Goal: Information Seeking & Learning: Find specific page/section

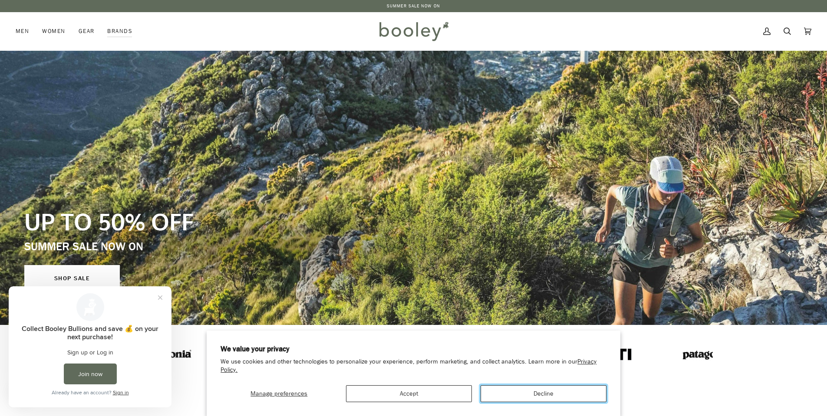
click at [539, 393] on button "Decline" at bounding box center [543, 393] width 126 height 17
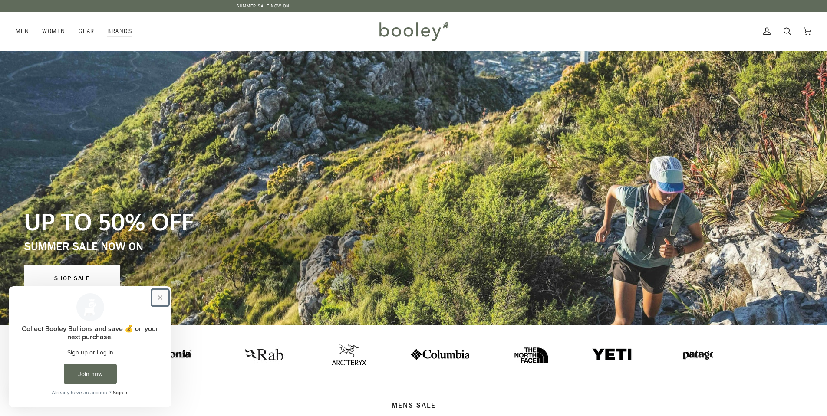
click at [156, 293] on button "Close prompt" at bounding box center [160, 298] width 16 height 16
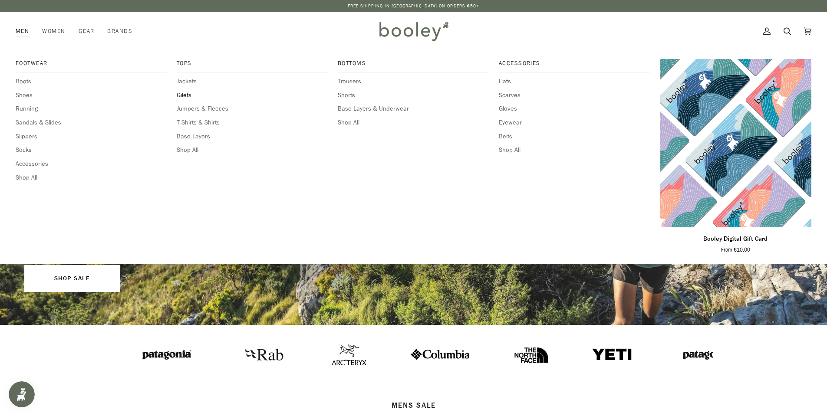
click at [181, 97] on span "Gilets" at bounding box center [252, 96] width 151 height 10
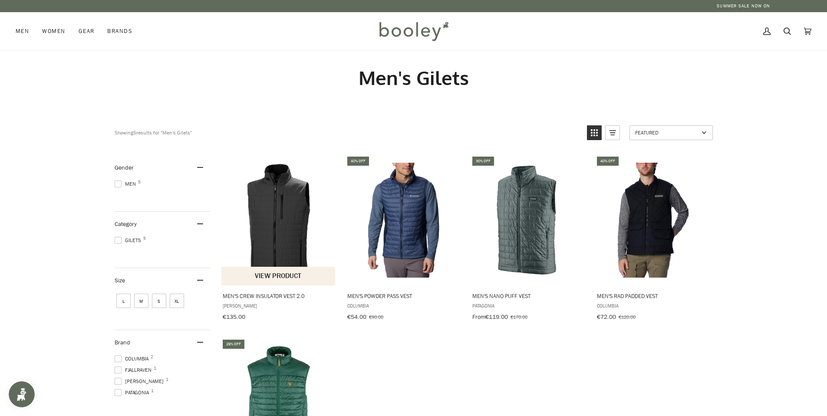
scroll to position [174, 0]
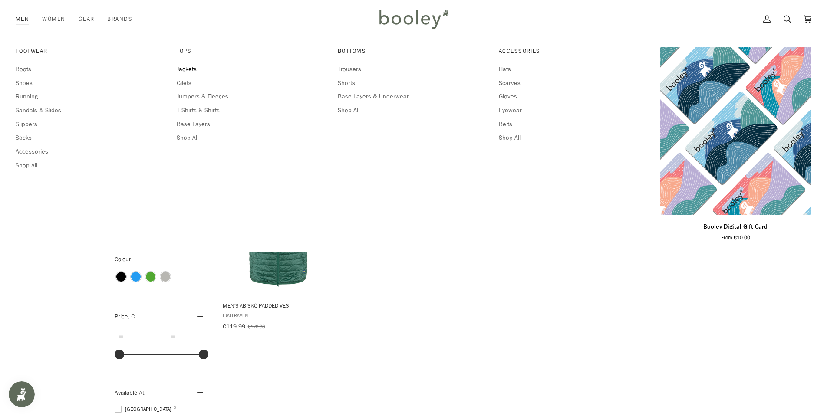
click at [191, 69] on span "Jackets" at bounding box center [252, 70] width 151 height 10
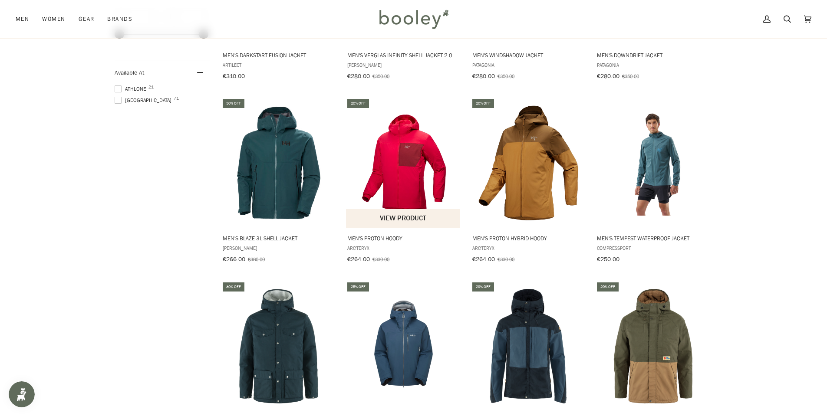
scroll to position [781, 0]
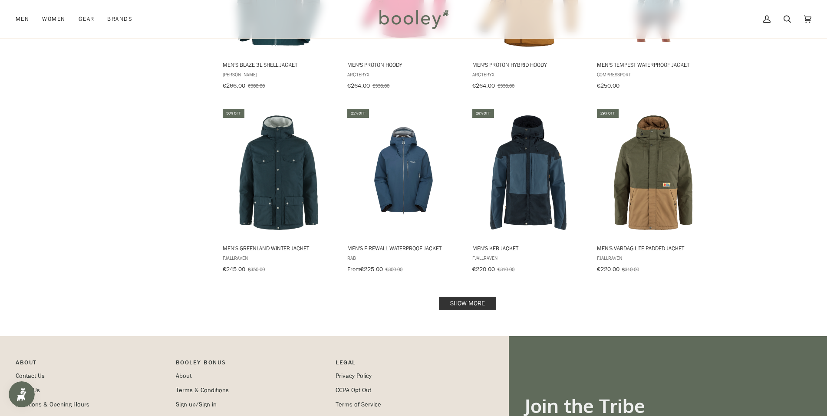
click at [469, 297] on link "Show more" at bounding box center [467, 303] width 57 height 13
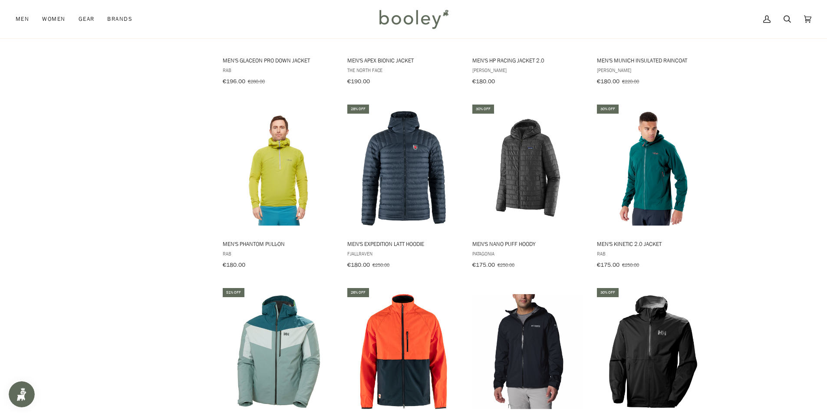
scroll to position [1649, 0]
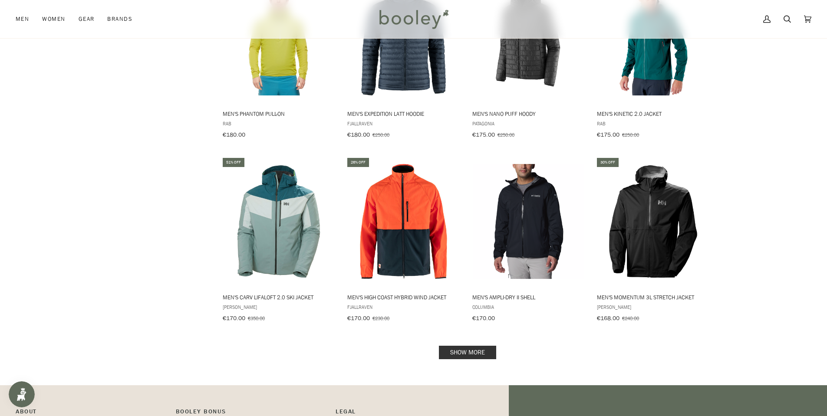
click at [473, 346] on link "Show more" at bounding box center [467, 352] width 57 height 13
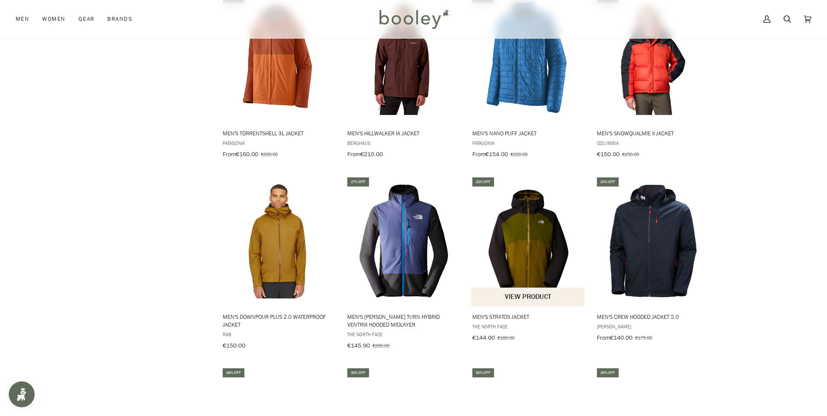
scroll to position [2040, 0]
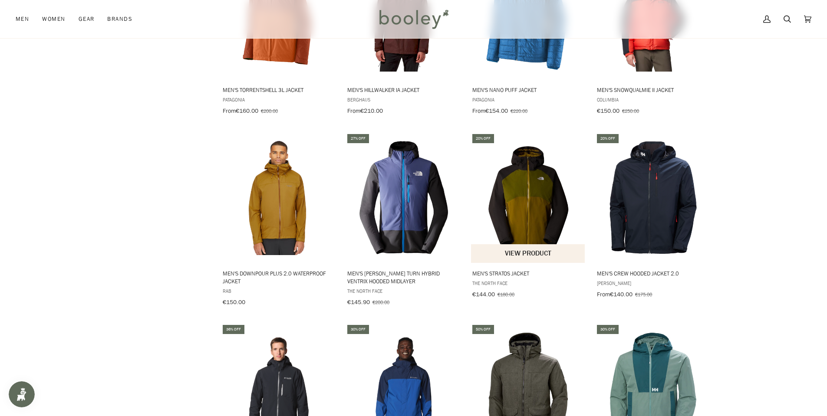
click at [539, 196] on img "Men's Stratos Jacket" at bounding box center [528, 197] width 115 height 115
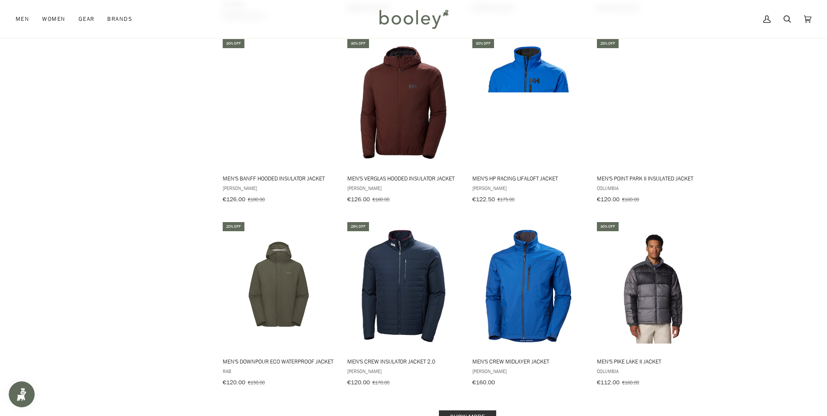
scroll to position [2690, 0]
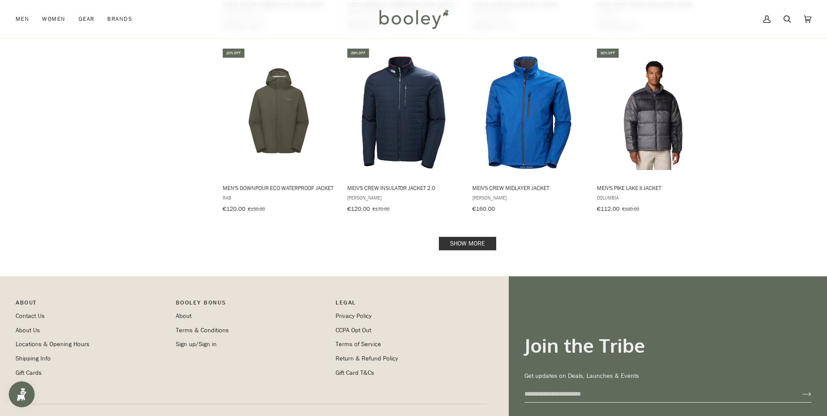
click at [468, 237] on link "Show more" at bounding box center [467, 243] width 57 height 13
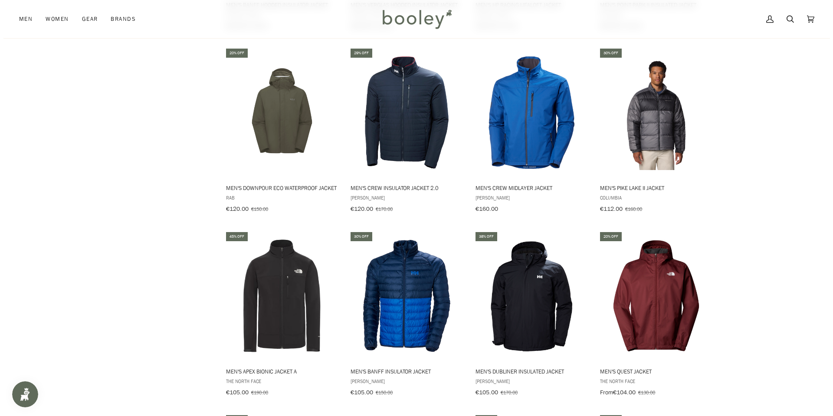
scroll to position [2864, 0]
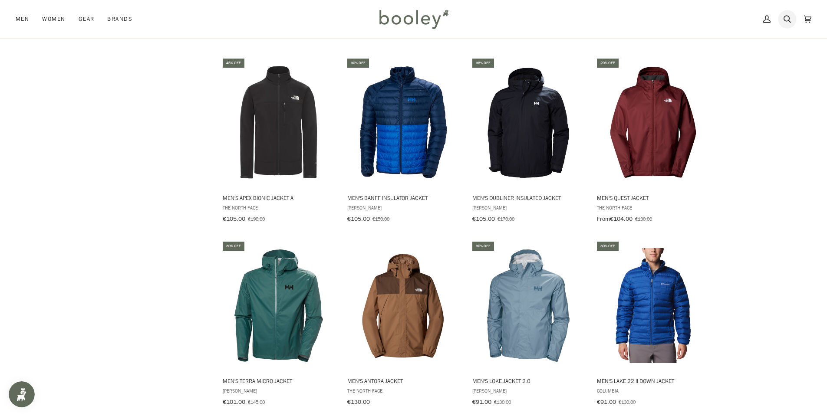
click at [788, 19] on icon at bounding box center [786, 19] width 7 height 13
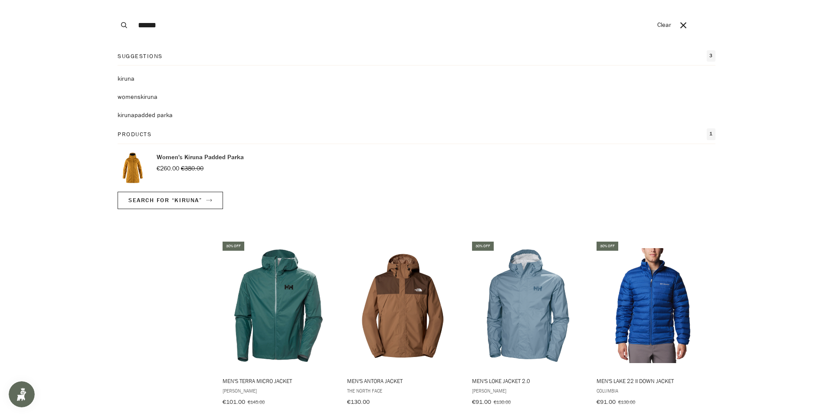
type input "******"
click at [115, 0] on button "Search" at bounding box center [124, 25] width 19 height 50
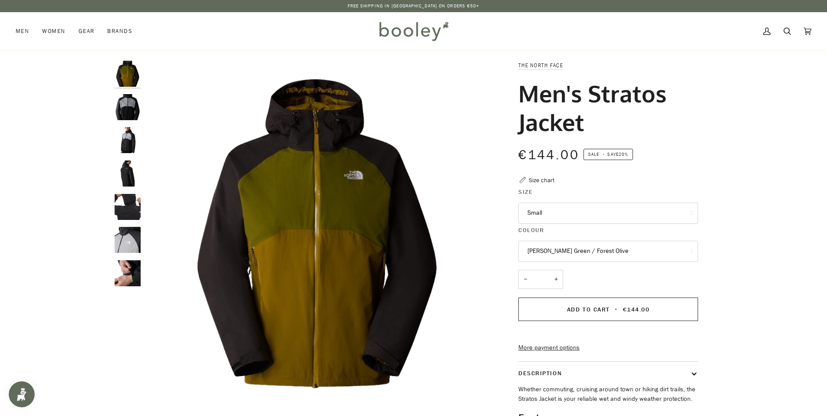
click at [62, 103] on div "Zoom Zoom" at bounding box center [413, 291] width 827 height 460
drag, startPoint x: 62, startPoint y: 102, endPoint x: 68, endPoint y: 96, distance: 8.6
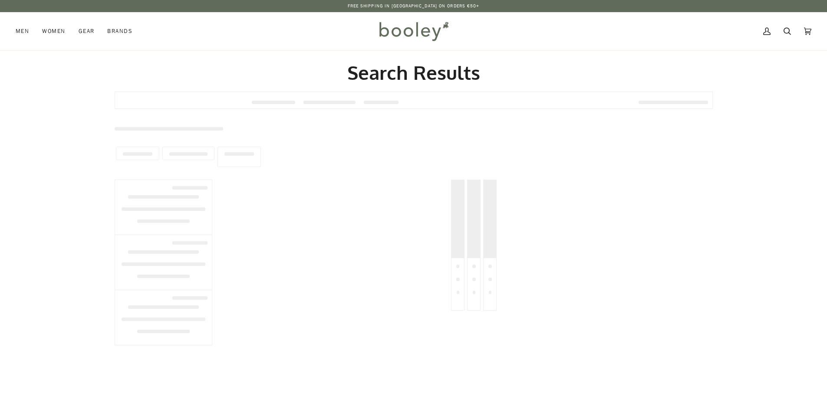
type input "******"
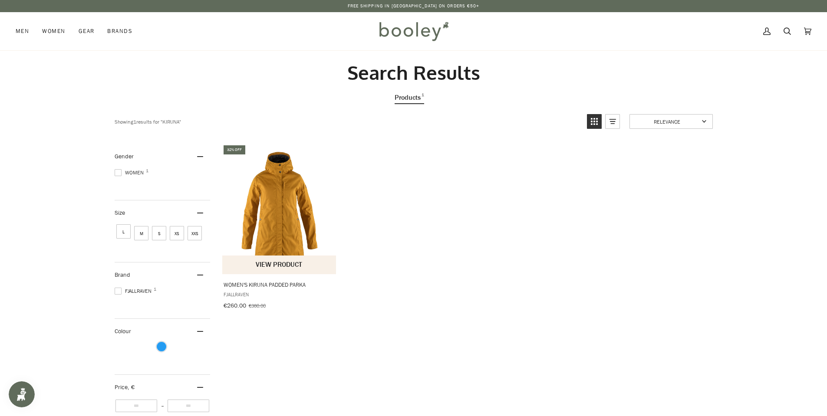
click at [240, 294] on span "Fjallraven" at bounding box center [279, 294] width 112 height 7
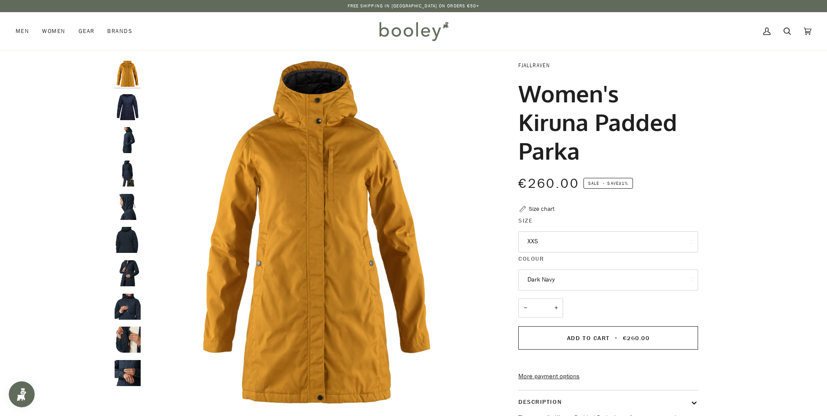
click at [534, 64] on link "Fjallraven" at bounding box center [534, 65] width 32 height 7
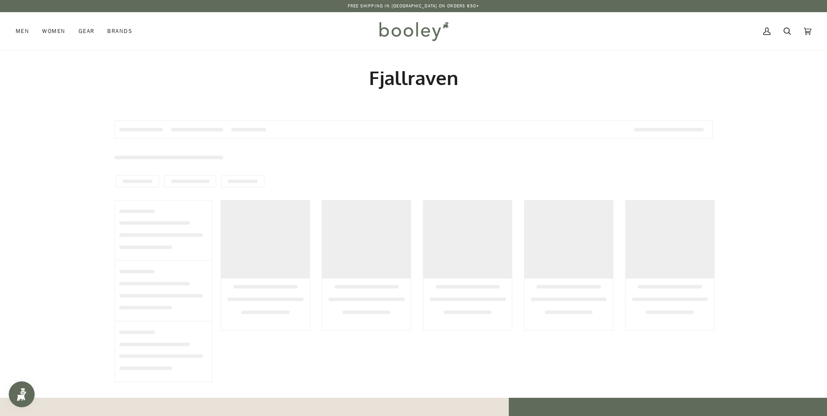
type input "**********"
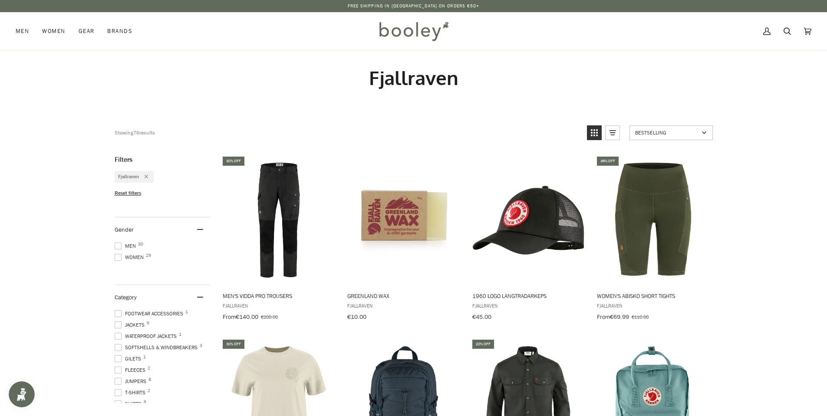
click at [115, 242] on span "Men 30" at bounding box center [127, 246] width 24 height 8
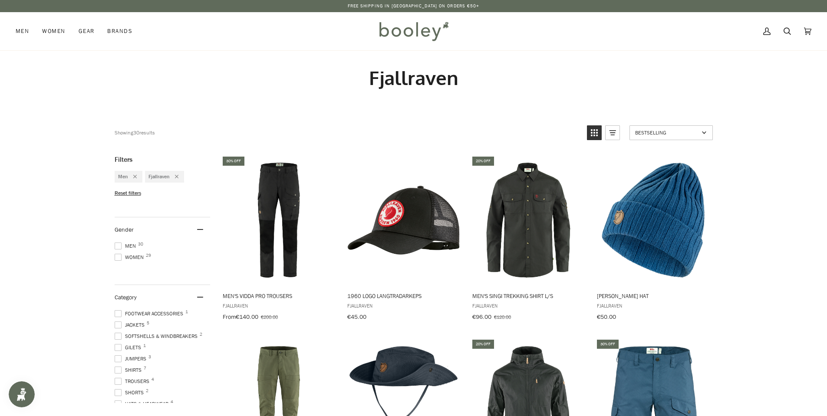
click at [118, 325] on span at bounding box center [118, 325] width 7 height 7
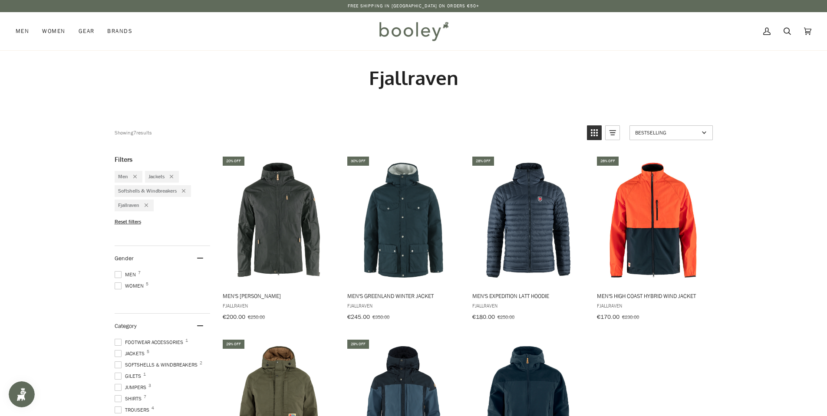
click at [115, 373] on span at bounding box center [118, 376] width 7 height 7
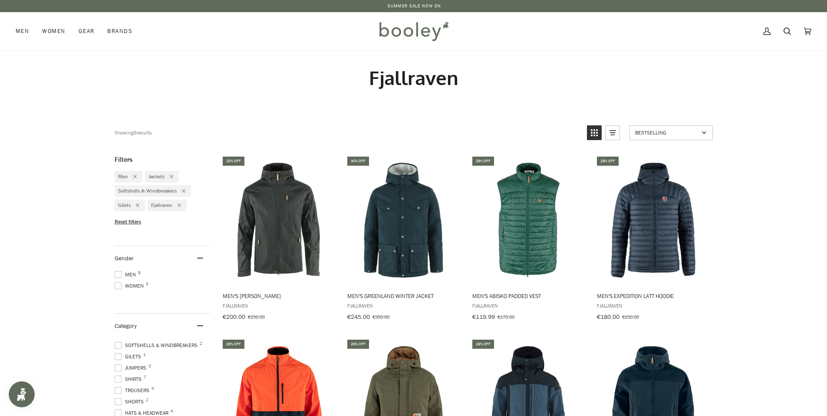
scroll to position [43, 0]
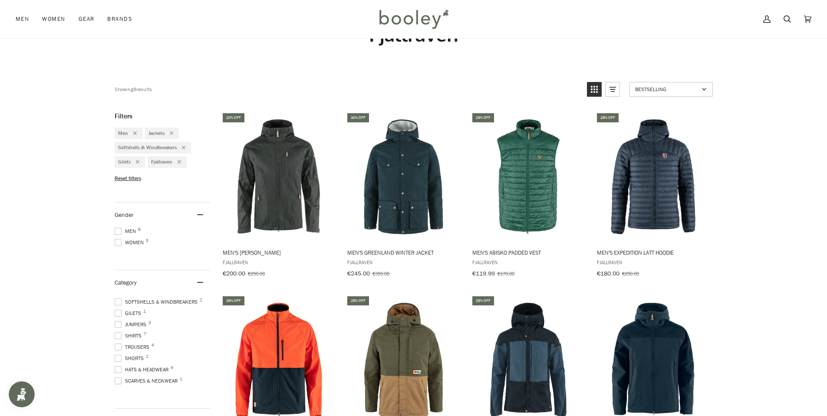
click at [6, 288] on div "Showing 8 results for " Fjallraven " Showing 8 results Products 8 Bestselling T…" at bounding box center [413, 407] width 827 height 693
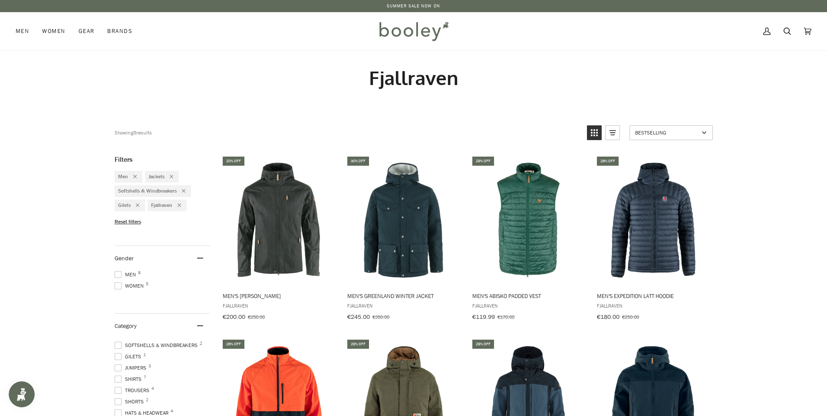
drag, startPoint x: 361, startPoint y: 72, endPoint x: 489, endPoint y: 82, distance: 128.4
click at [486, 82] on h1 "Fjallraven" at bounding box center [414, 78] width 598 height 24
copy h1 "Fjallraven"
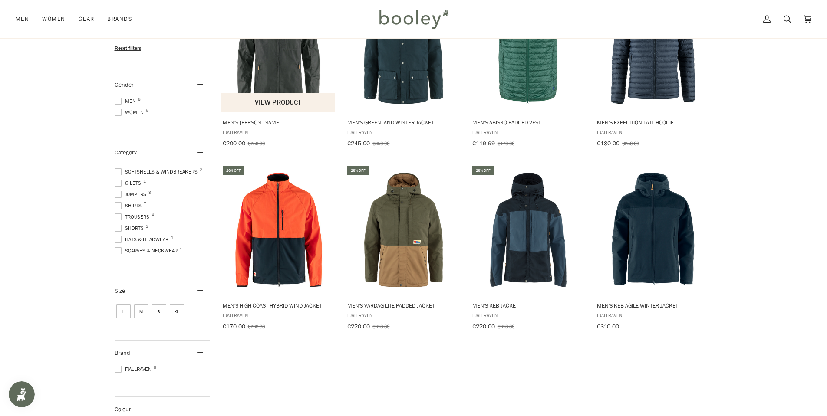
scroll to position [43, 0]
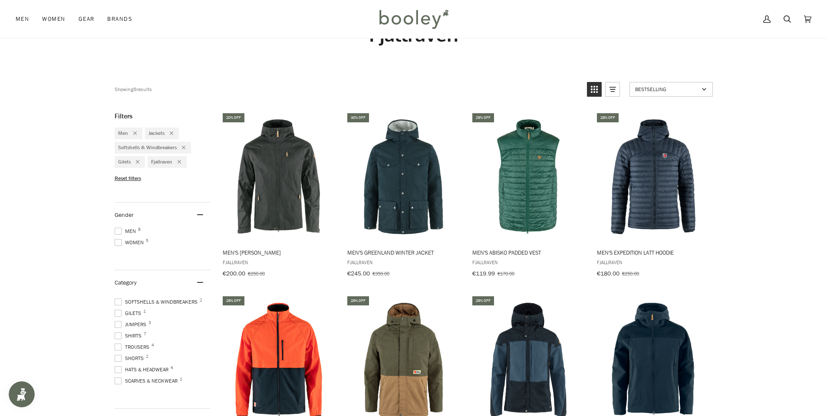
drag, startPoint x: 116, startPoint y: 237, endPoint x: 126, endPoint y: 232, distance: 11.1
click at [116, 239] on span at bounding box center [118, 242] width 7 height 7
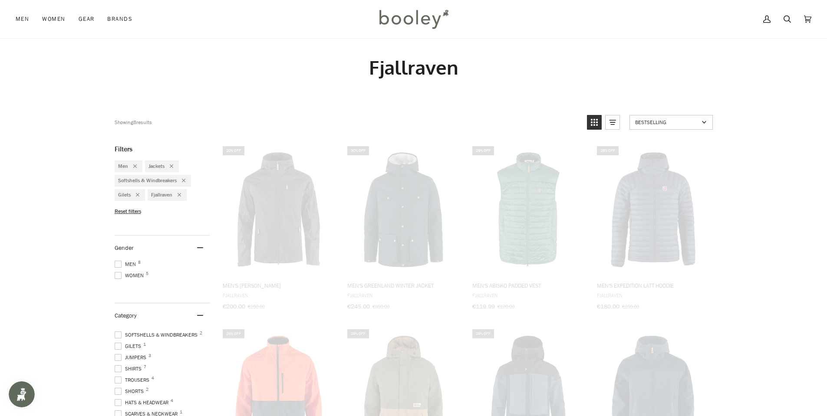
scroll to position [0, 0]
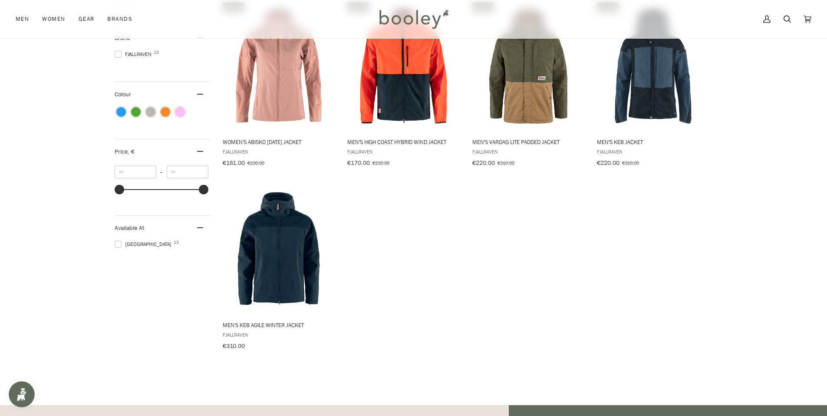
scroll to position [694, 0]
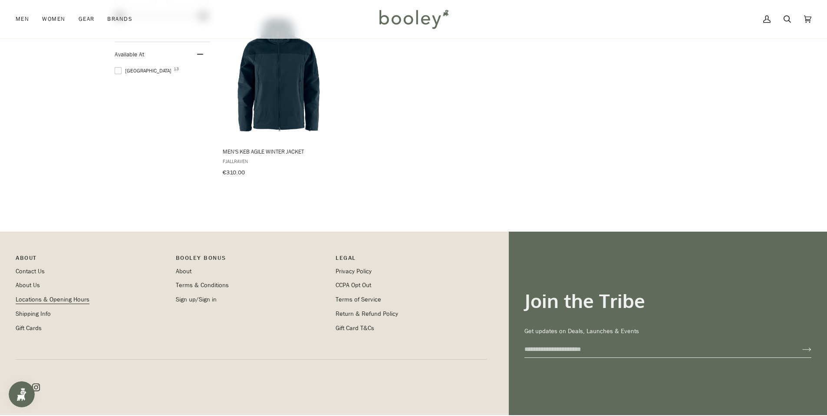
click at [40, 296] on link "Locations & Opening Hours" at bounding box center [53, 300] width 74 height 8
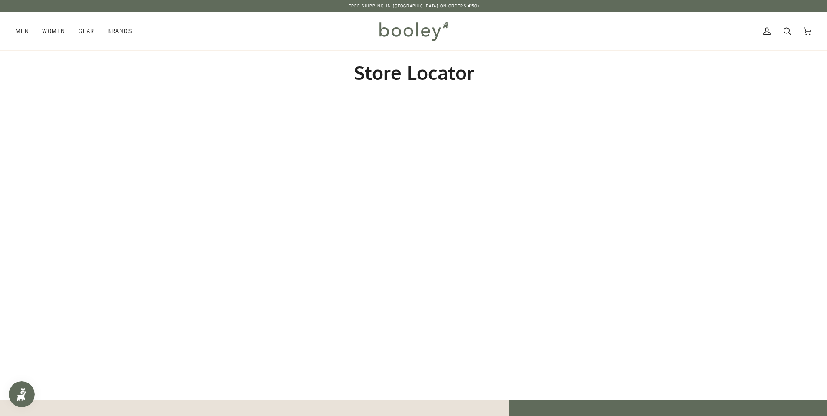
click at [46, 125] on section "Store Locator" at bounding box center [413, 224] width 827 height 349
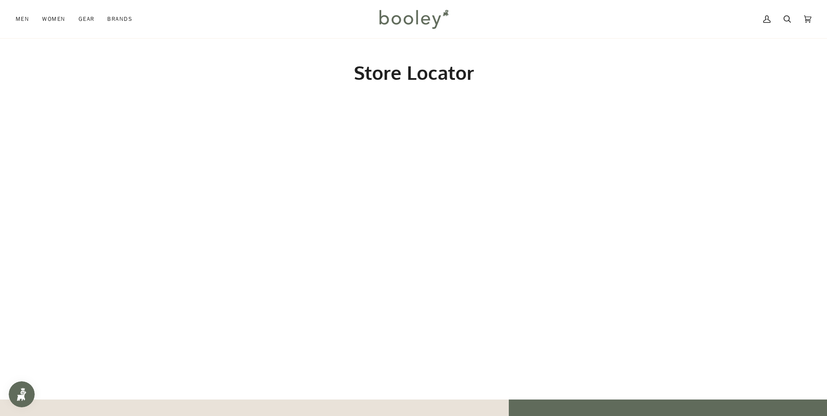
scroll to position [130, 0]
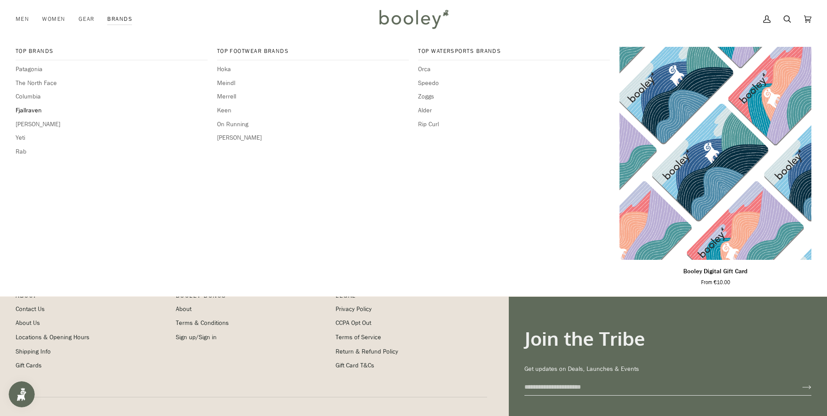
click at [30, 108] on span "Fjallraven" at bounding box center [112, 111] width 192 height 10
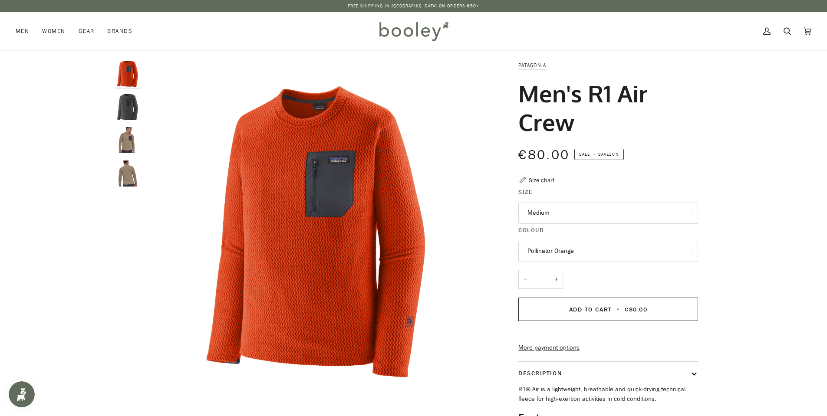
click at [119, 145] on img "Patagonia Men's R1 Air Crew - Booley Galway" at bounding box center [128, 140] width 26 height 26
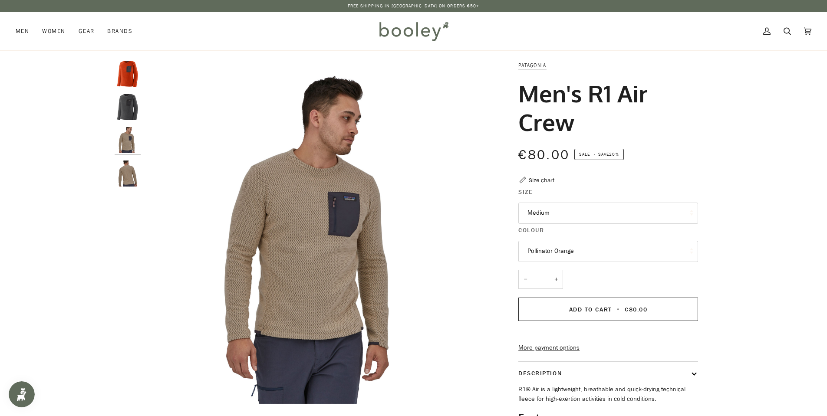
click at [125, 116] on img "Patagonia Men's R1 Air Crew Forge Grey - Booley Galway" at bounding box center [128, 107] width 26 height 26
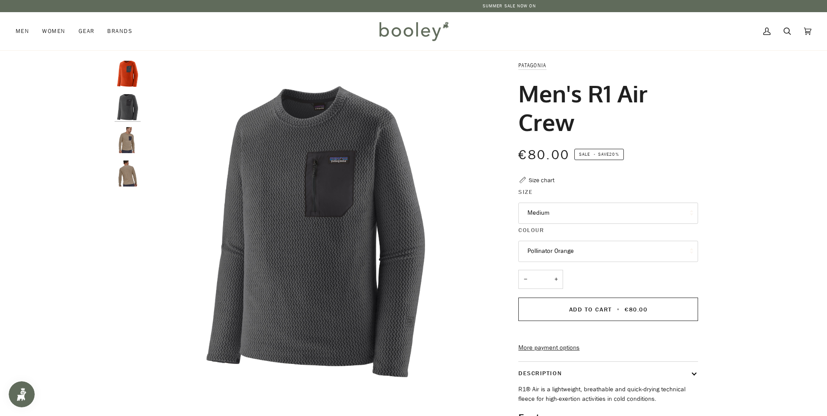
click at [137, 176] on img "Patagonia Men's R1 Air Crew - Booley Galway" at bounding box center [128, 174] width 26 height 26
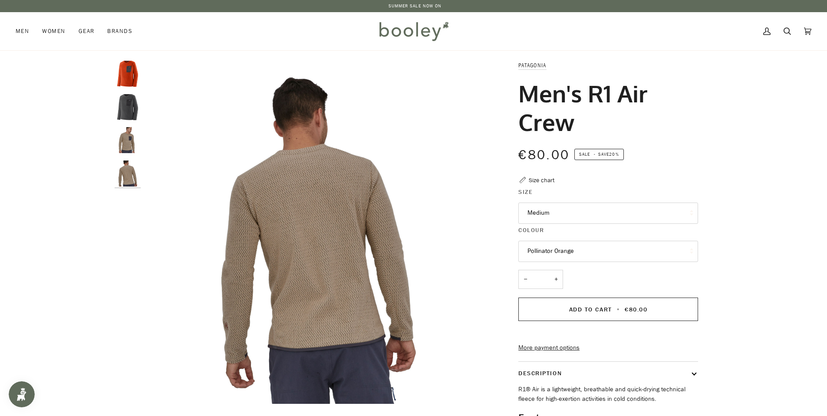
click at [126, 73] on img "Patagonia Men's R1 Air Crew Pollinator Orange - Booley Galway" at bounding box center [128, 74] width 26 height 26
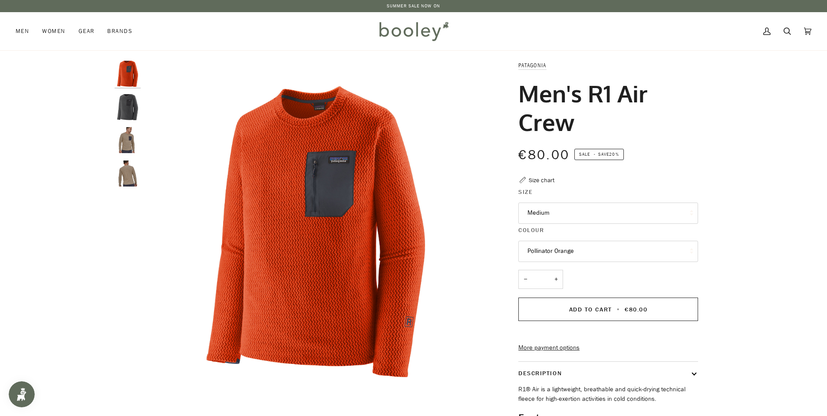
click at [589, 252] on button "Pollinator Orange" at bounding box center [608, 251] width 180 height 21
click at [584, 209] on button "Medium" at bounding box center [608, 213] width 180 height 21
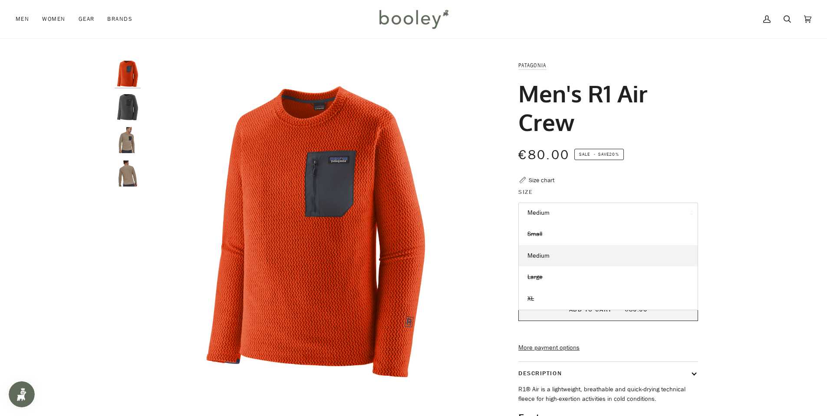
scroll to position [43, 0]
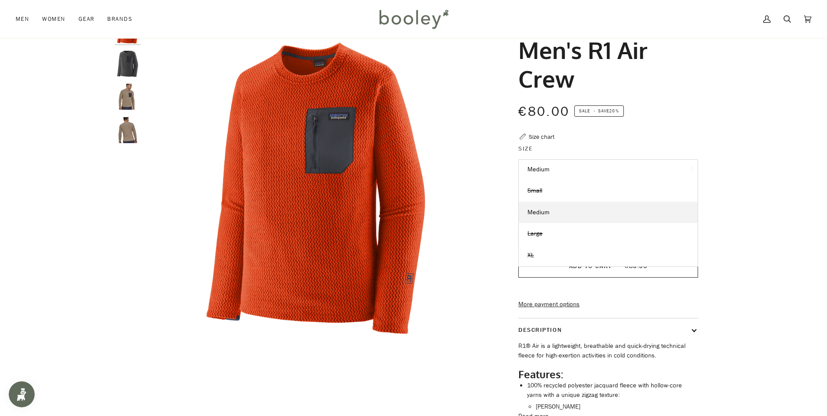
click at [740, 234] on div "Zoom Zoom" at bounding box center [413, 237] width 827 height 441
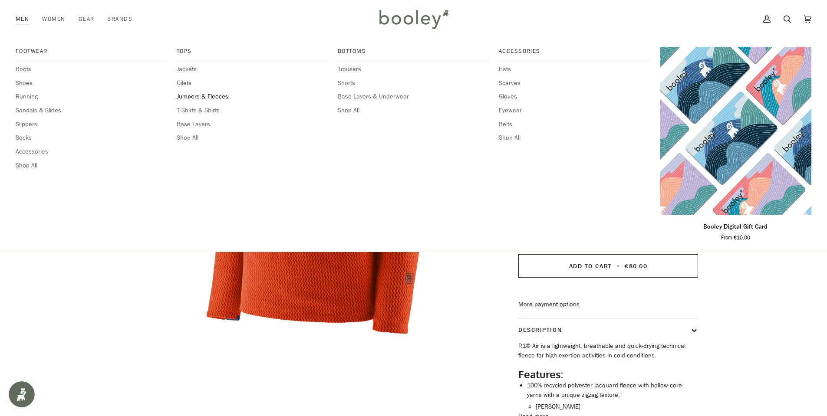
click at [193, 96] on span "Jumpers & Fleeces" at bounding box center [252, 97] width 151 height 10
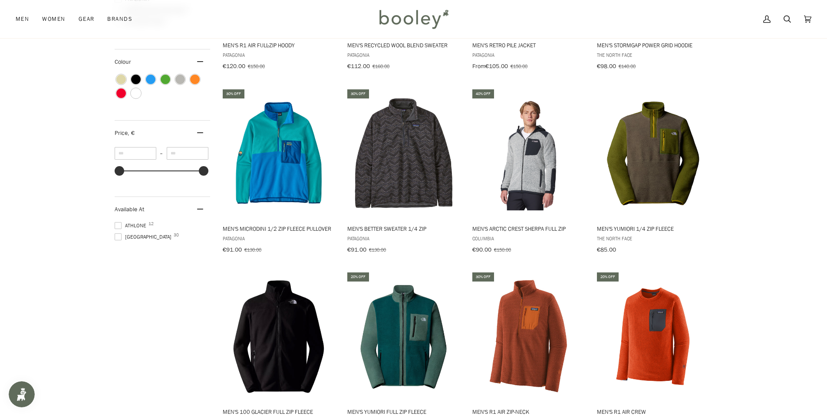
scroll to position [564, 0]
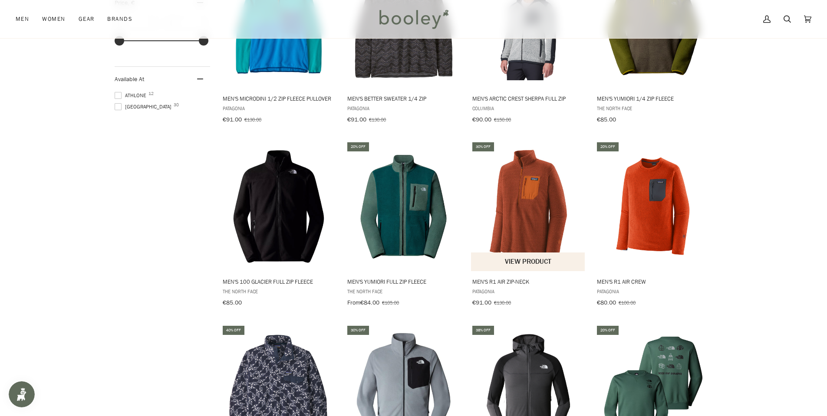
click at [526, 188] on img "Men's R1 Air Zip-Neck" at bounding box center [528, 206] width 115 height 115
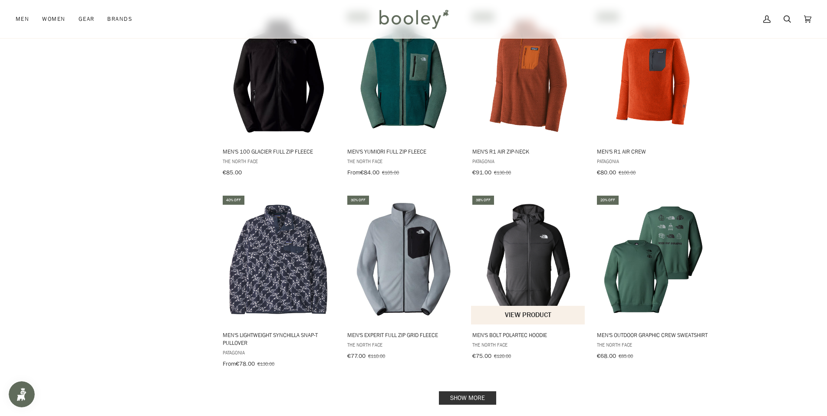
scroll to position [738, 0]
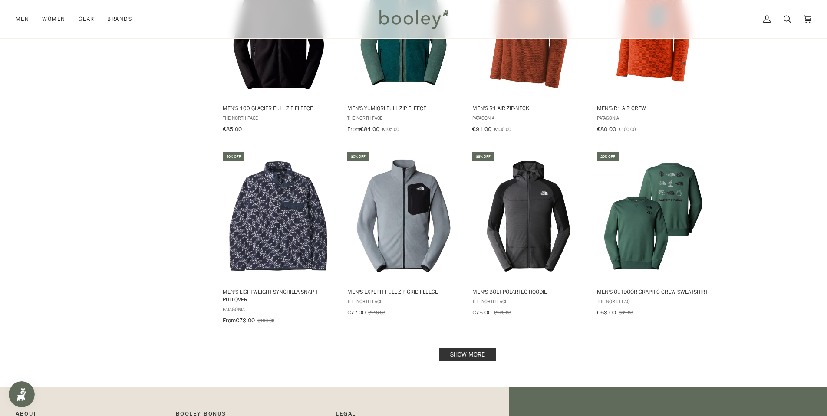
click at [480, 348] on link "Show more" at bounding box center [467, 354] width 57 height 13
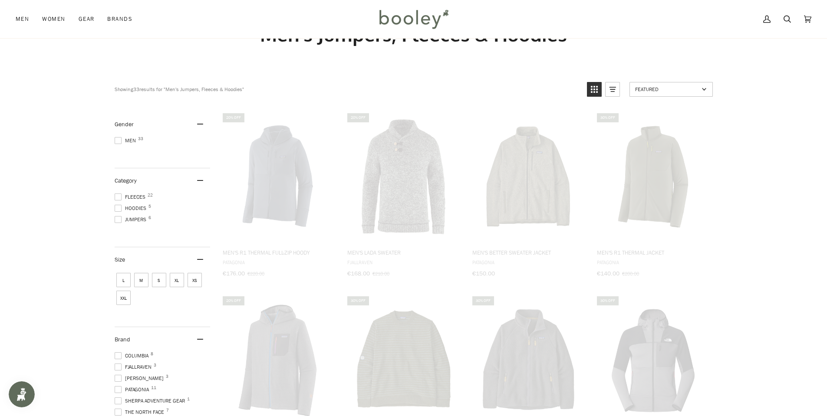
scroll to position [0, 0]
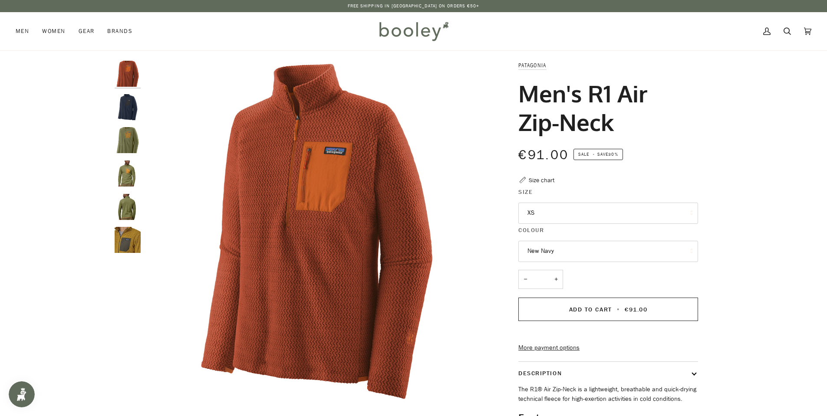
click at [130, 203] on img "Patagonia Men's R1 Air Zip-Neck - Booley Galway" at bounding box center [128, 207] width 26 height 26
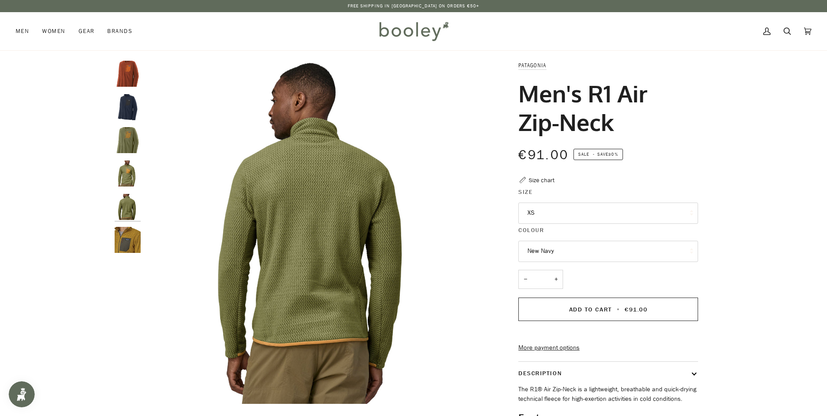
click at [125, 173] on img "Patagonia Men's R1 Air Zip-Neck - Booley Galway" at bounding box center [128, 174] width 26 height 26
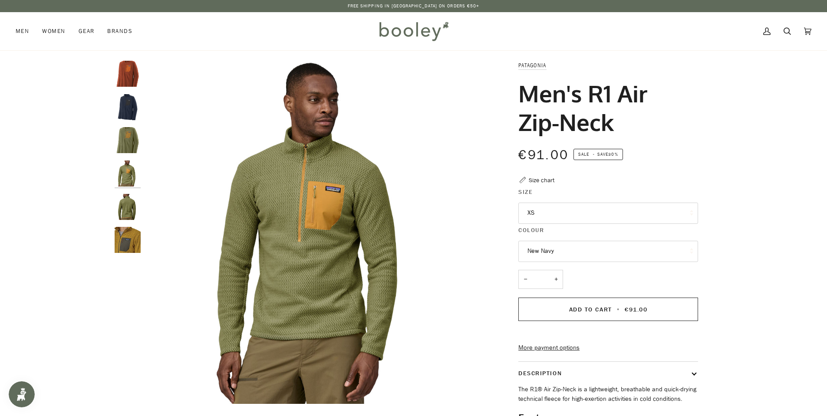
click at [128, 76] on img "Patagonia Men's R1 Air Zip-Neck Burnished Red - Booley Galway" at bounding box center [128, 74] width 26 height 26
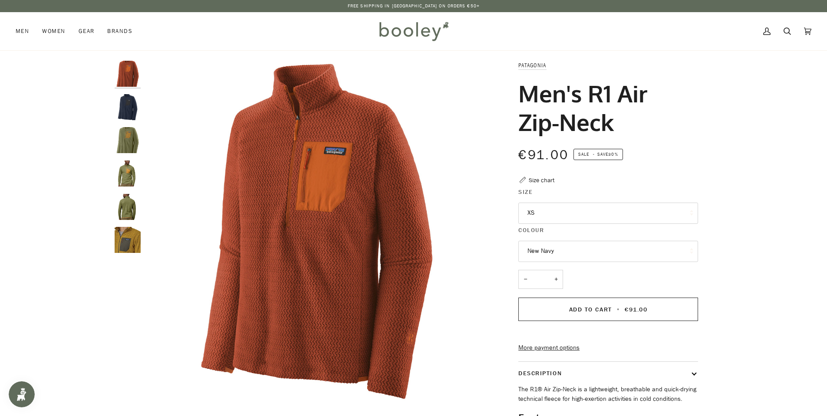
click at [537, 211] on button "XS" at bounding box center [608, 213] width 180 height 21
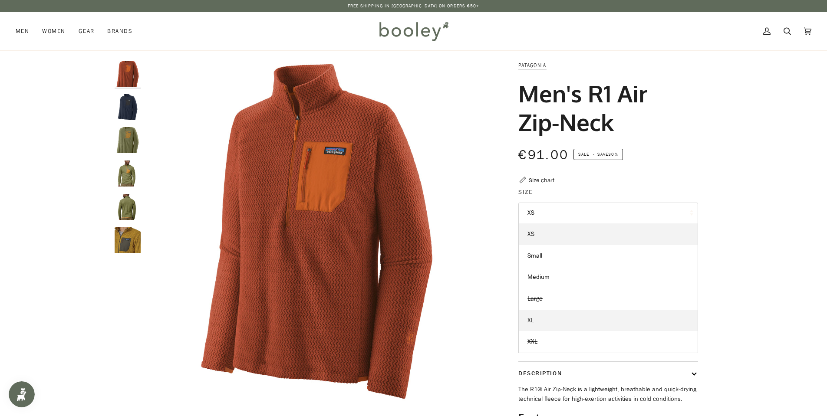
scroll to position [87, 0]
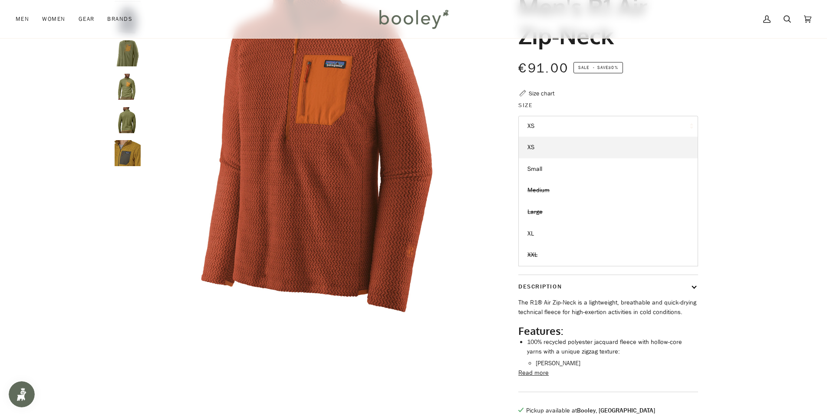
click at [738, 232] on div "Zoom Zoom" at bounding box center [413, 204] width 827 height 460
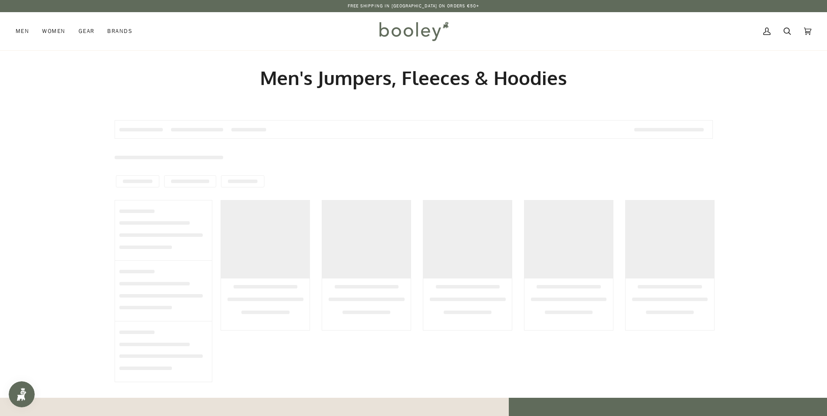
click at [769, 206] on div at bounding box center [413, 251] width 827 height 293
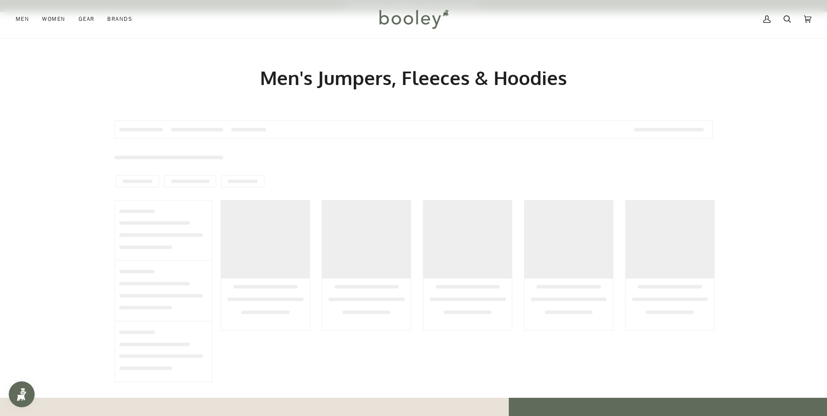
scroll to position [87, 0]
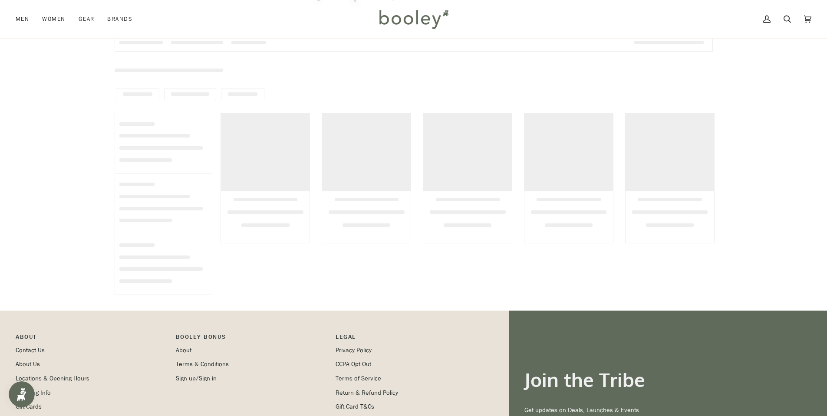
scroll to position [87, 0]
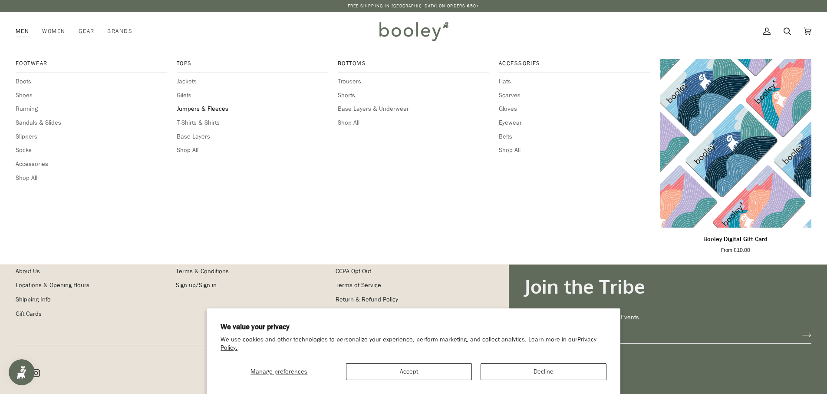
click at [190, 108] on span "Jumpers & Fleeces" at bounding box center [252, 109] width 151 height 10
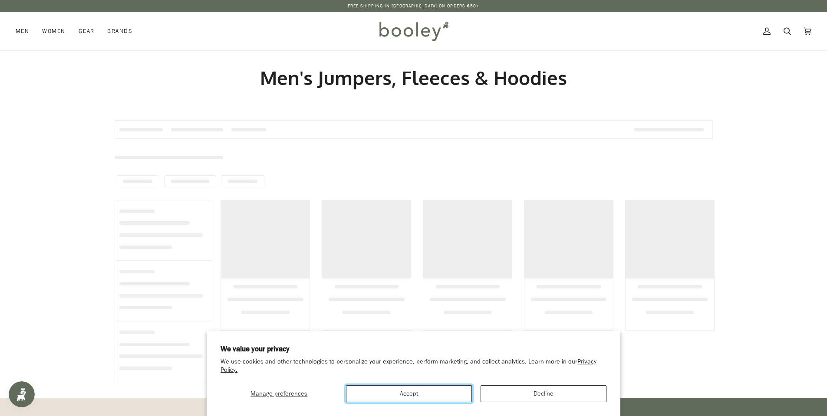
click at [381, 394] on button "Accept" at bounding box center [409, 393] width 126 height 17
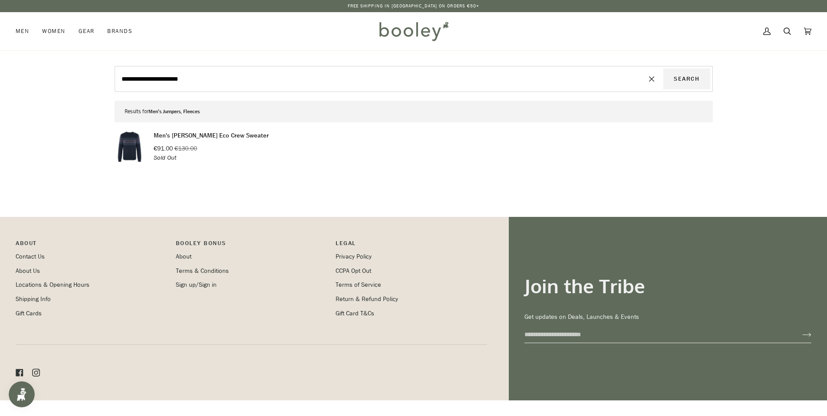
scroll to position [30, 0]
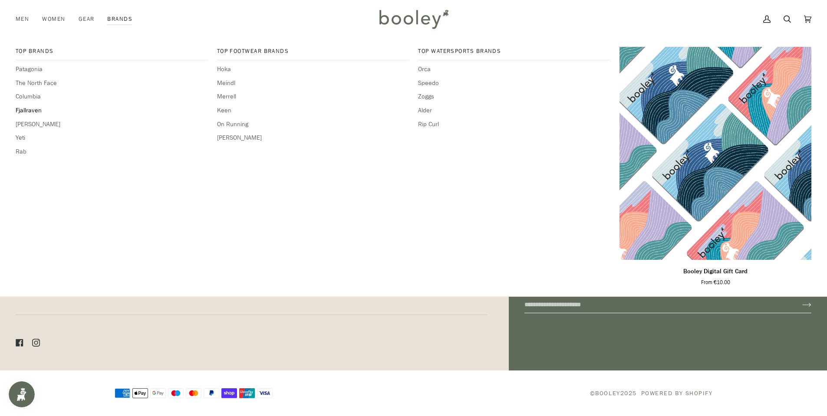
click at [33, 111] on span "Fjallraven" at bounding box center [112, 111] width 192 height 10
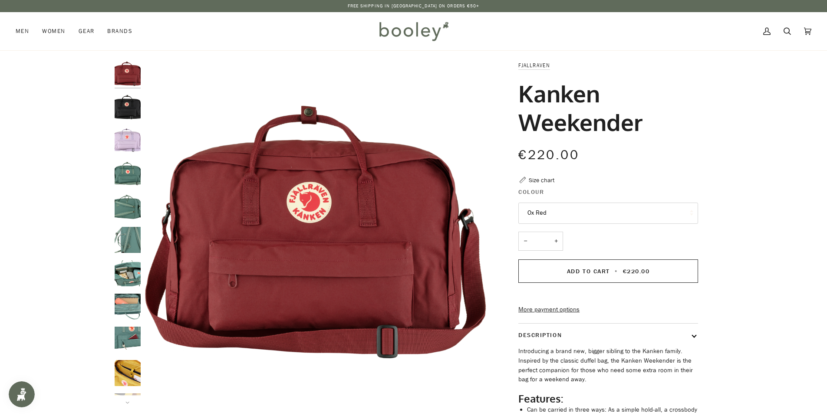
click at [127, 112] on img "Fjallraven Kanken Weekender Black - Booley Galway" at bounding box center [128, 107] width 26 height 26
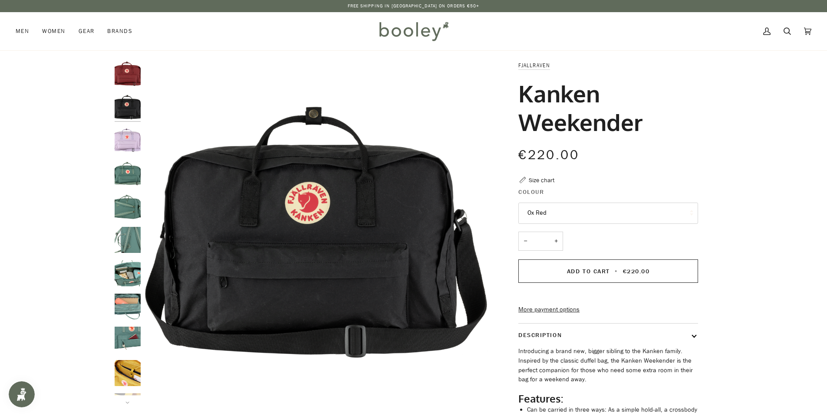
click at [132, 144] on img "Fjallraven Kanken Weekender Pastel Lavender - Booley Galway" at bounding box center [128, 140] width 26 height 26
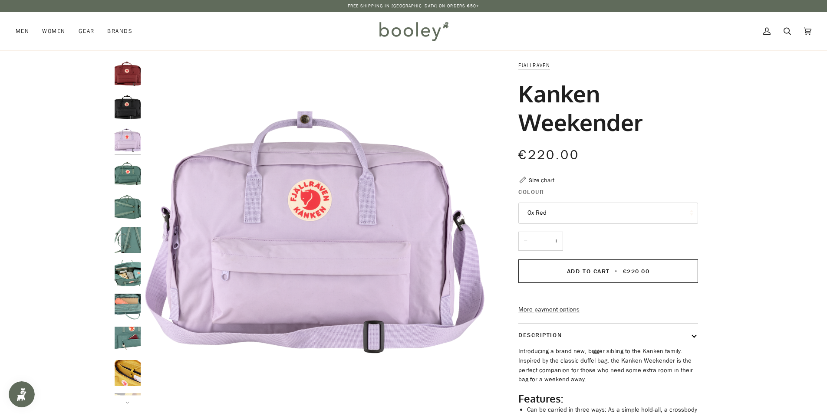
click at [128, 208] on img "Fjallraven Kanken Weekender - Booley Galway" at bounding box center [128, 207] width 26 height 26
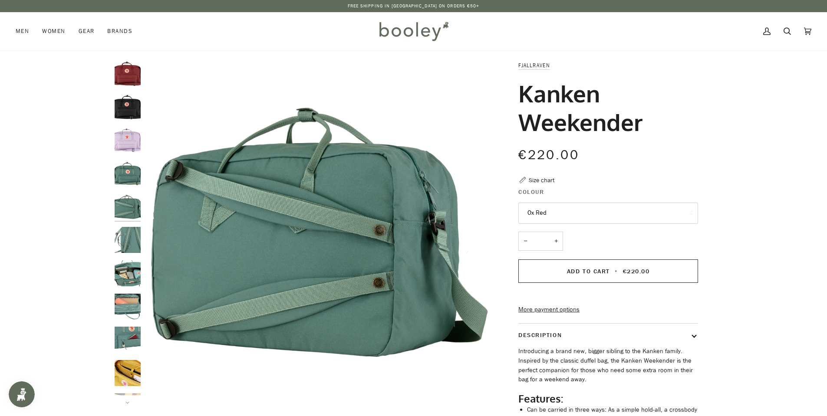
click at [127, 249] on img "Fjallraven Kanken Weekender - Booley Galway" at bounding box center [128, 240] width 26 height 26
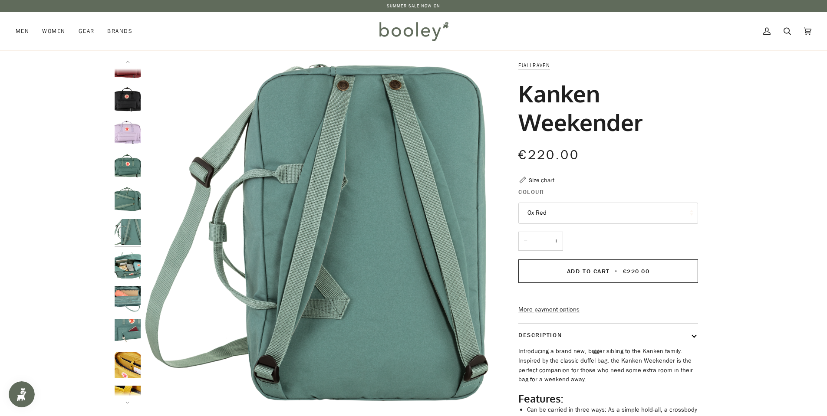
click at [119, 355] on img "Fjallraven Kanken Weekender - Booley Galway" at bounding box center [128, 365] width 26 height 26
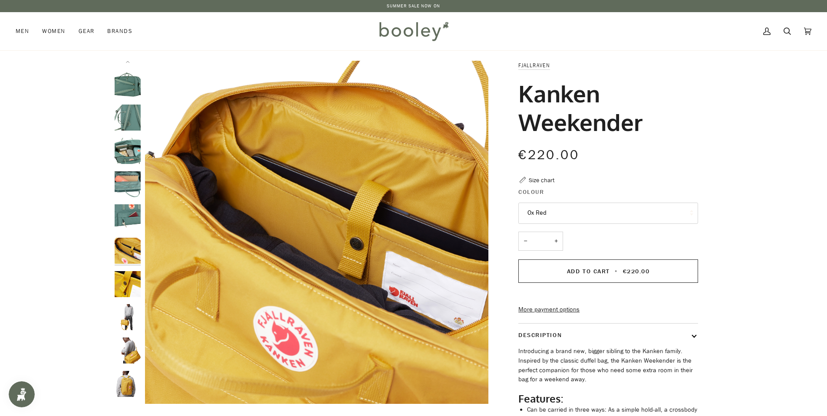
scroll to position [130, 0]
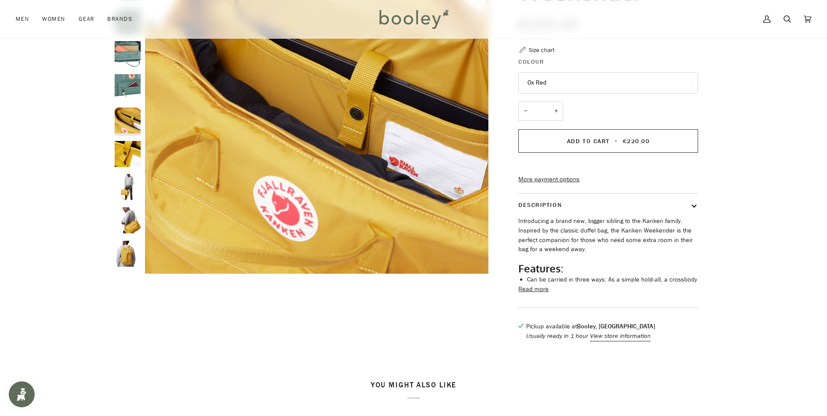
click at [596, 82] on button "Ox Red" at bounding box center [608, 82] width 180 height 21
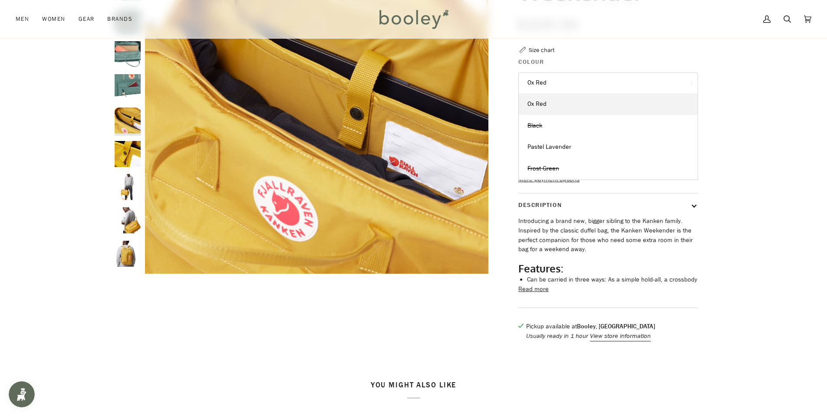
click at [136, 263] on img "Fjallraven Kanken Weekender - Booley Galway" at bounding box center [128, 254] width 26 height 26
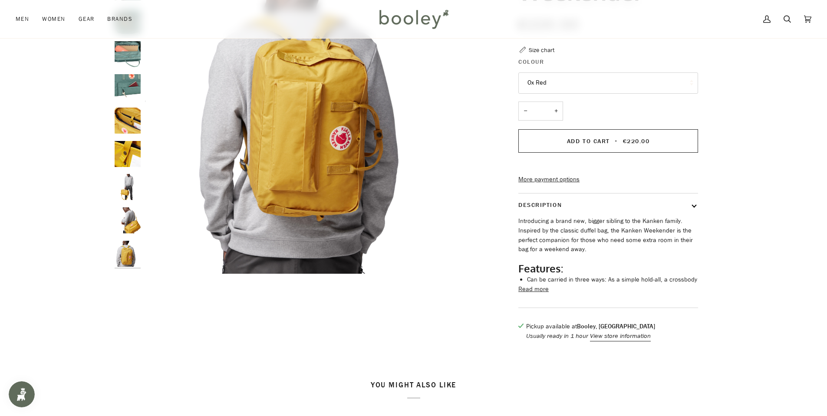
click at [128, 216] on img "Fjallraven Kanken Weekender - Booley Galway" at bounding box center [128, 220] width 26 height 26
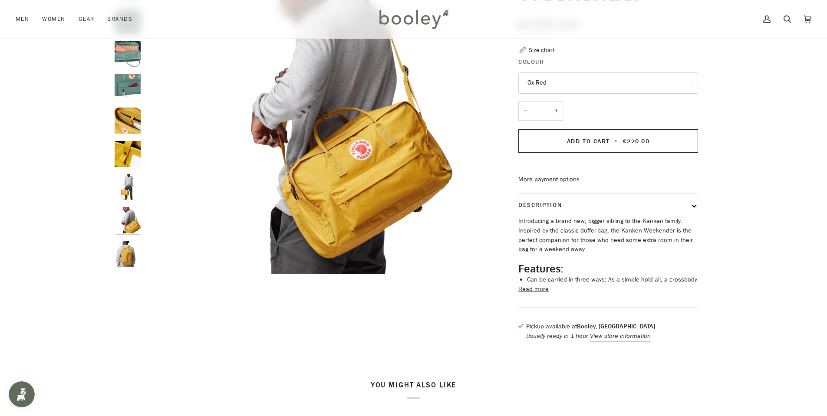
click at [132, 188] on img "Fjallraven Kanken Weekender - Booley Galway" at bounding box center [128, 187] width 26 height 26
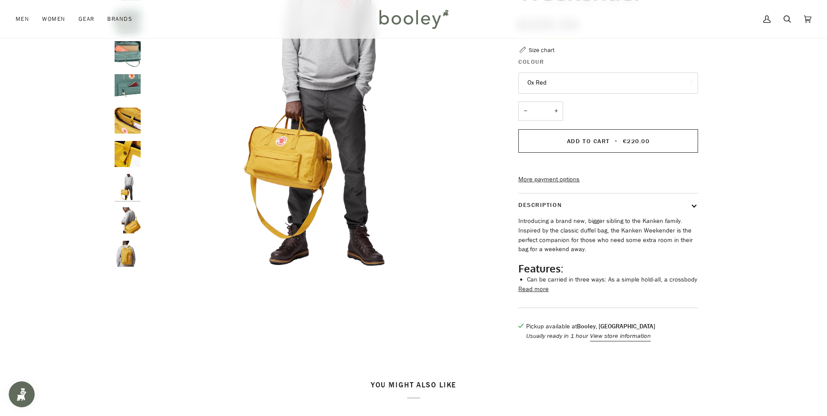
click at [135, 164] on img "Fjallraven Kanken Weekender - Booley Galway" at bounding box center [128, 154] width 26 height 26
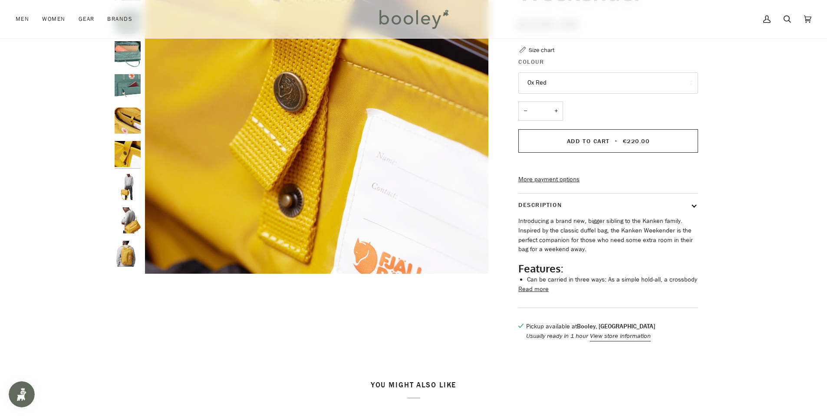
scroll to position [43, 0]
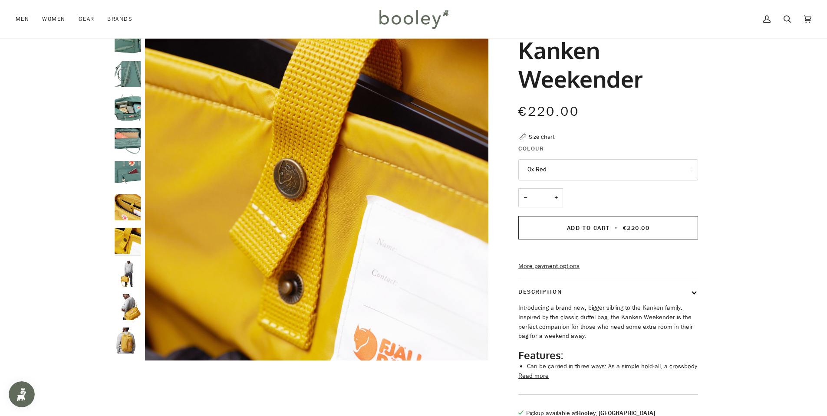
click at [119, 172] on img "Fjallraven Kanken Weekender - Booley Galway" at bounding box center [128, 174] width 26 height 26
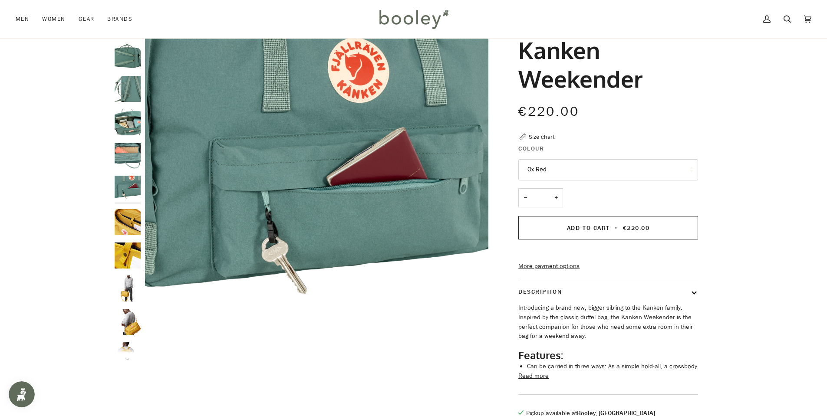
click at [125, 151] on img "Fjallraven Kanken Weekender - Booley Galway" at bounding box center [128, 156] width 26 height 26
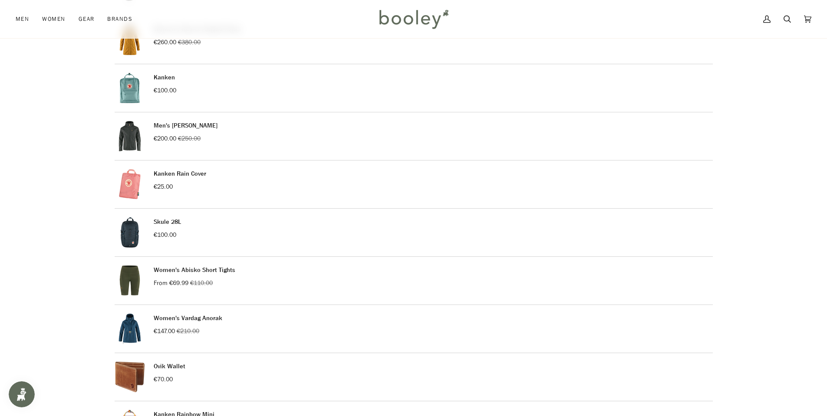
scroll to position [608, 0]
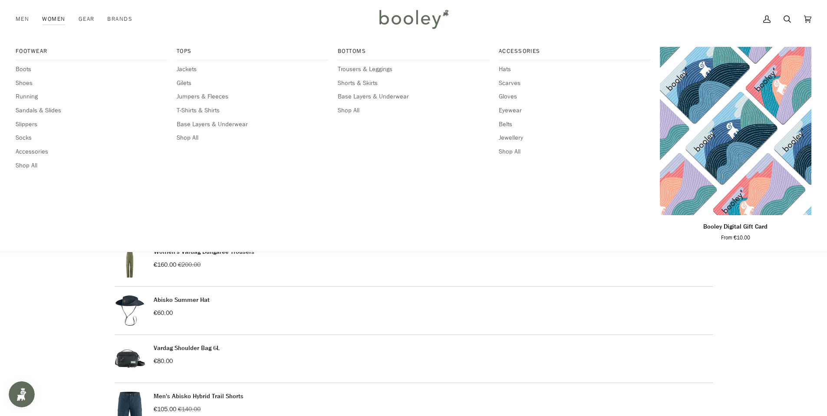
click at [52, 21] on link "Women" at bounding box center [54, 19] width 36 height 38
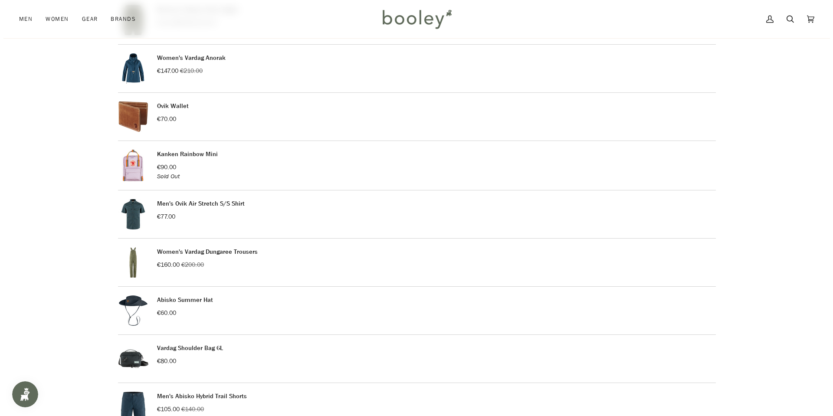
scroll to position [781, 0]
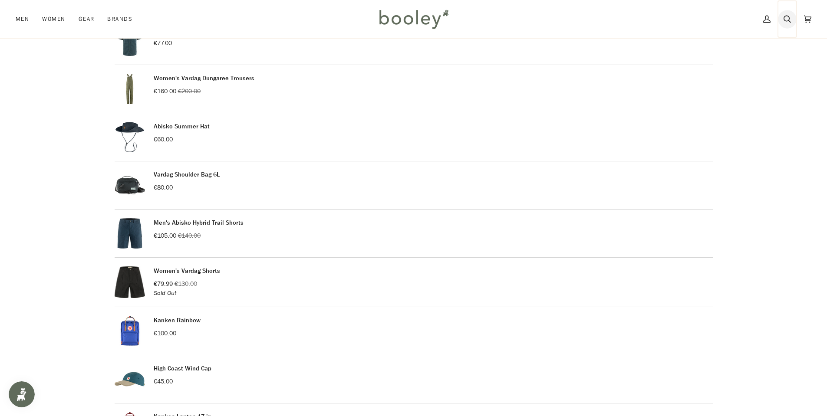
click at [787, 18] on icon at bounding box center [786, 19] width 7 height 13
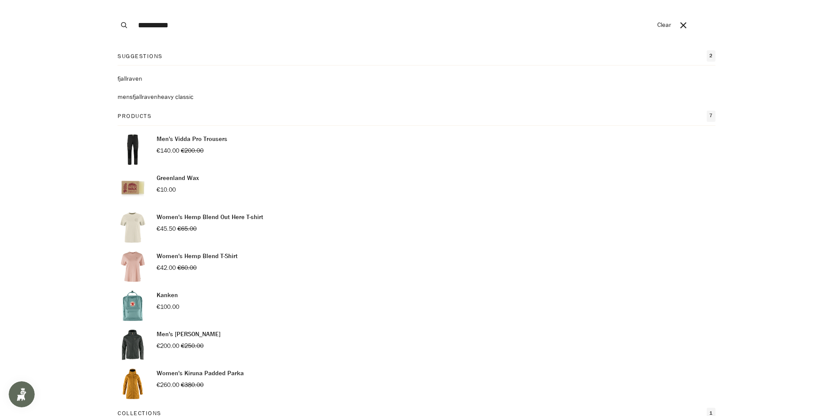
paste input "******"
type input "**********"
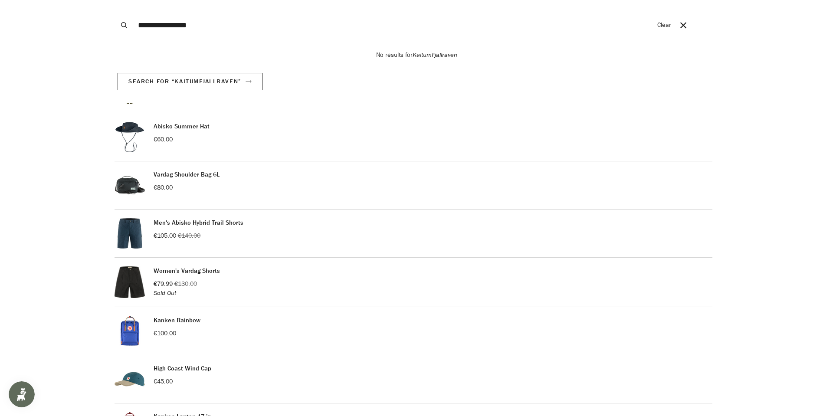
drag, startPoint x: 253, startPoint y: 31, endPoint x: 74, endPoint y: 10, distance: 180.4
click at [82, 11] on div "**********" at bounding box center [413, 25] width 827 height 50
paste input "Search our store"
type input "******"
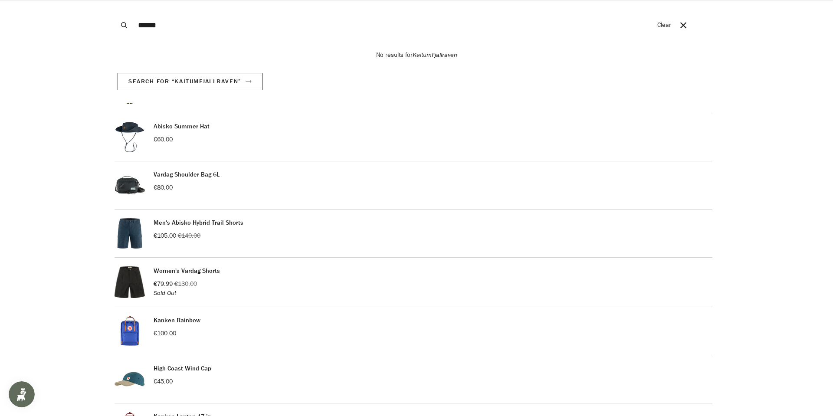
click at [115, 0] on button "Search" at bounding box center [124, 25] width 19 height 50
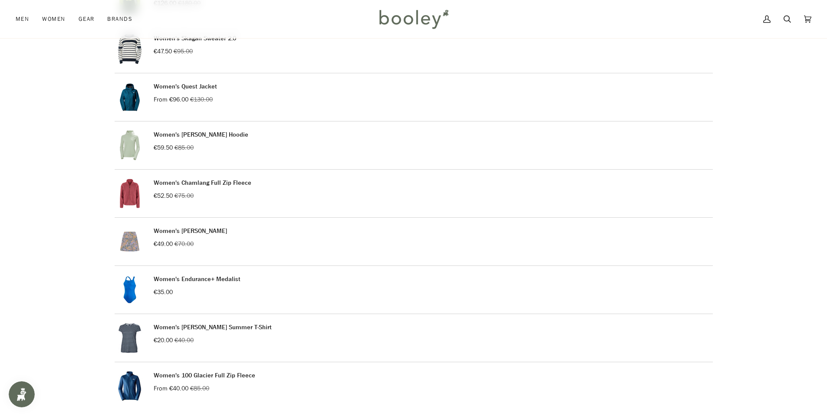
scroll to position [911, 0]
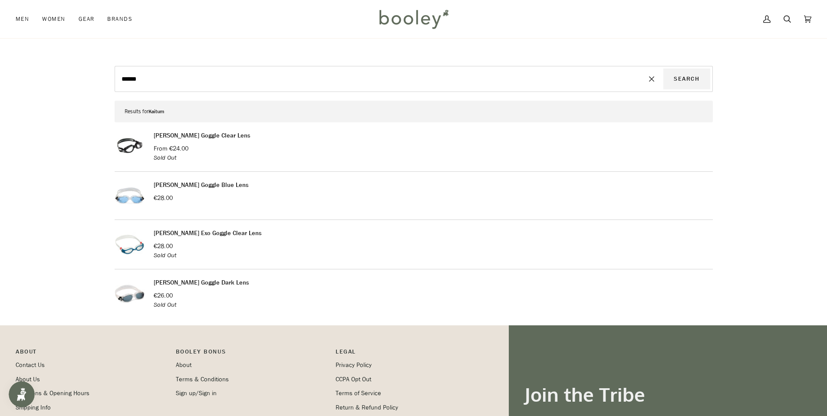
scroll to position [43, 0]
